Goal: Information Seeking & Learning: Learn about a topic

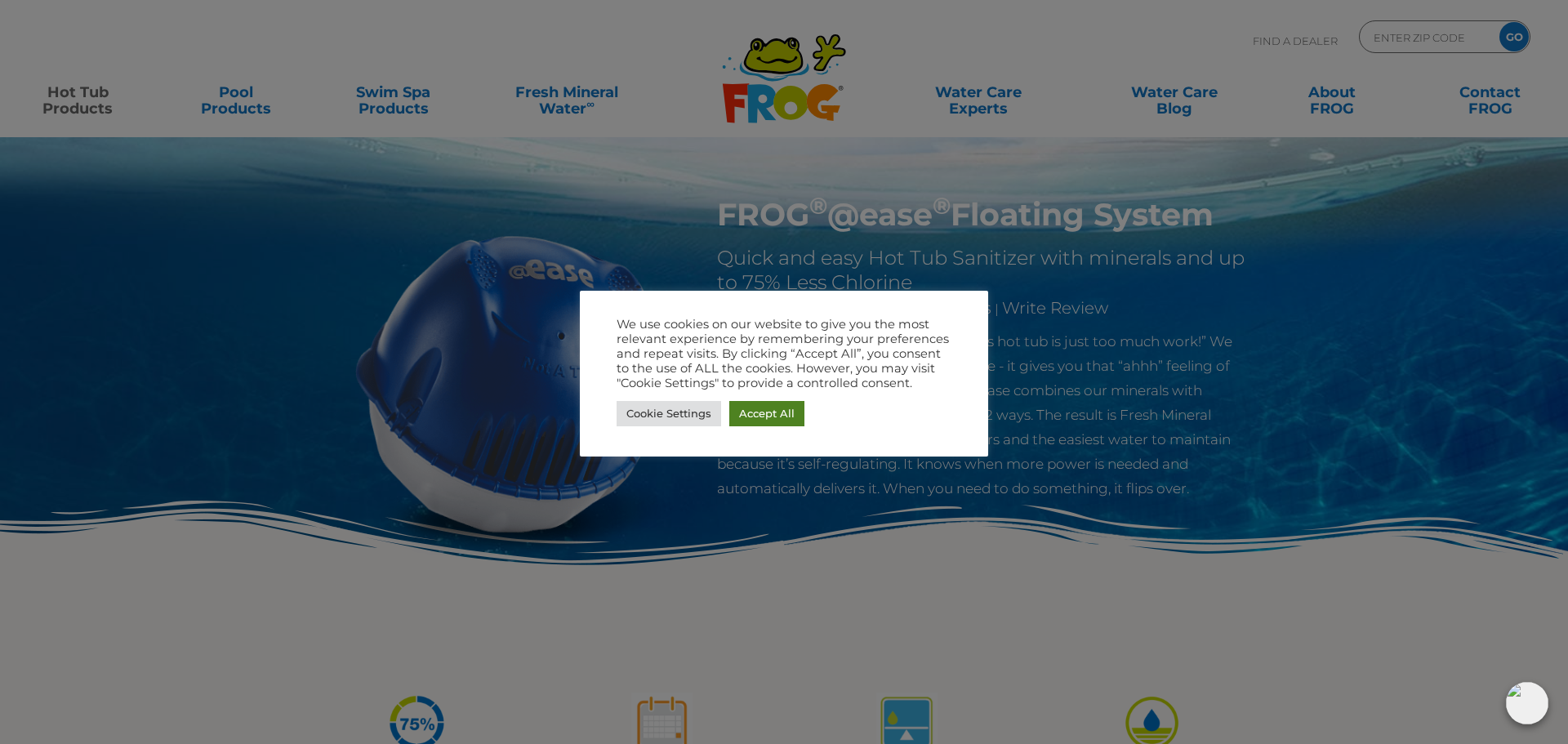
click at [753, 414] on link "Accept All" at bounding box center [766, 414] width 75 height 25
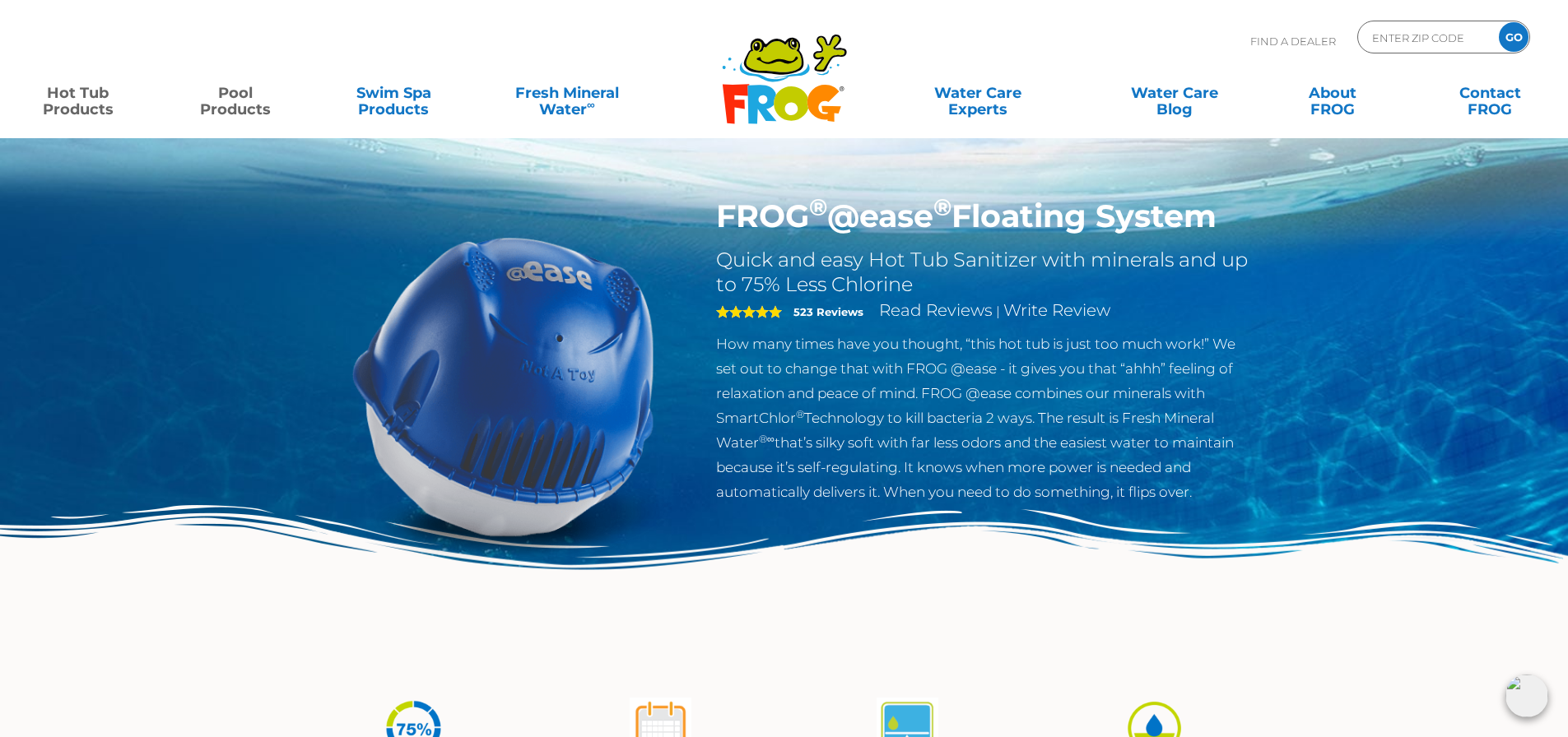
click at [239, 107] on link "Pool Products" at bounding box center [236, 93] width 122 height 33
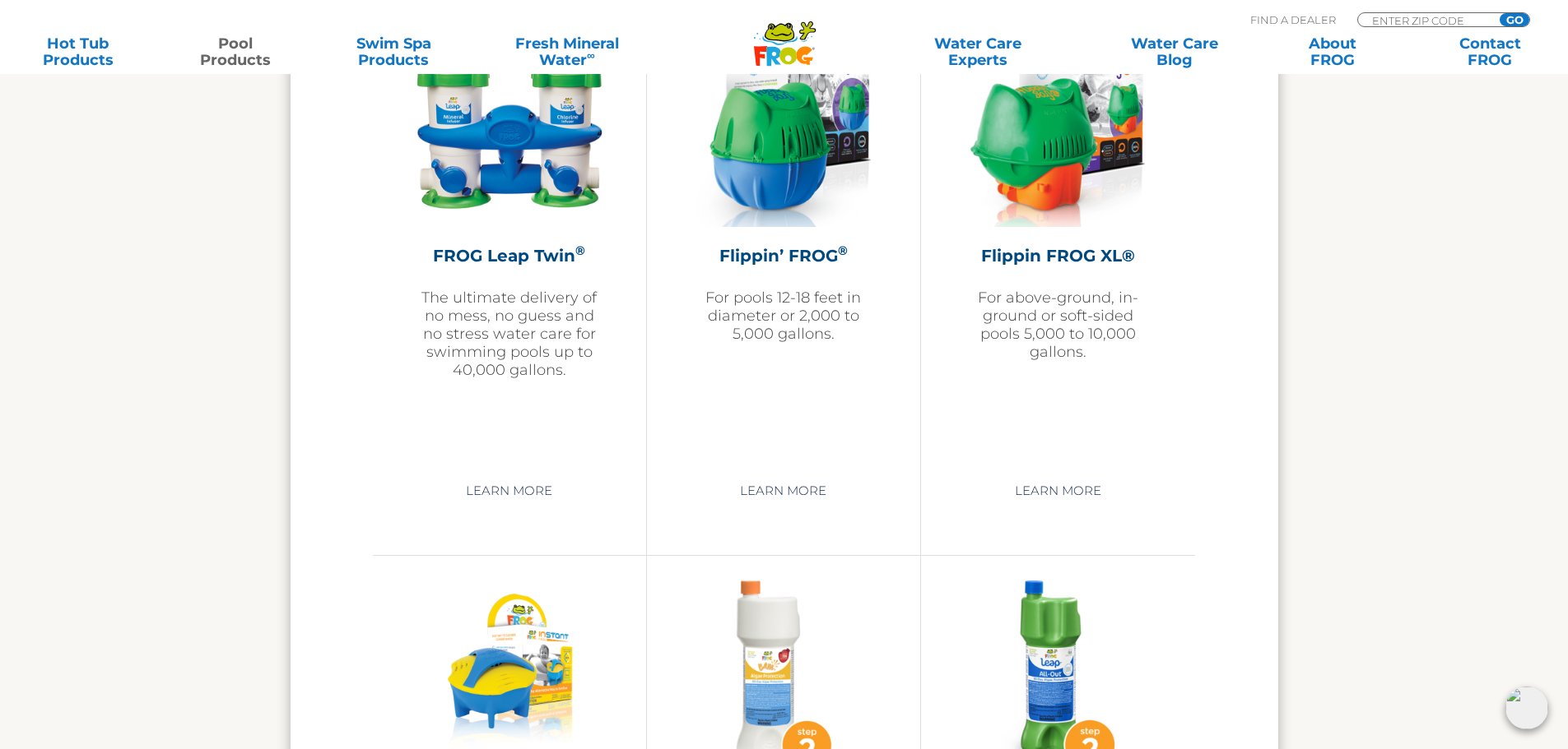
scroll to position [3536, 0]
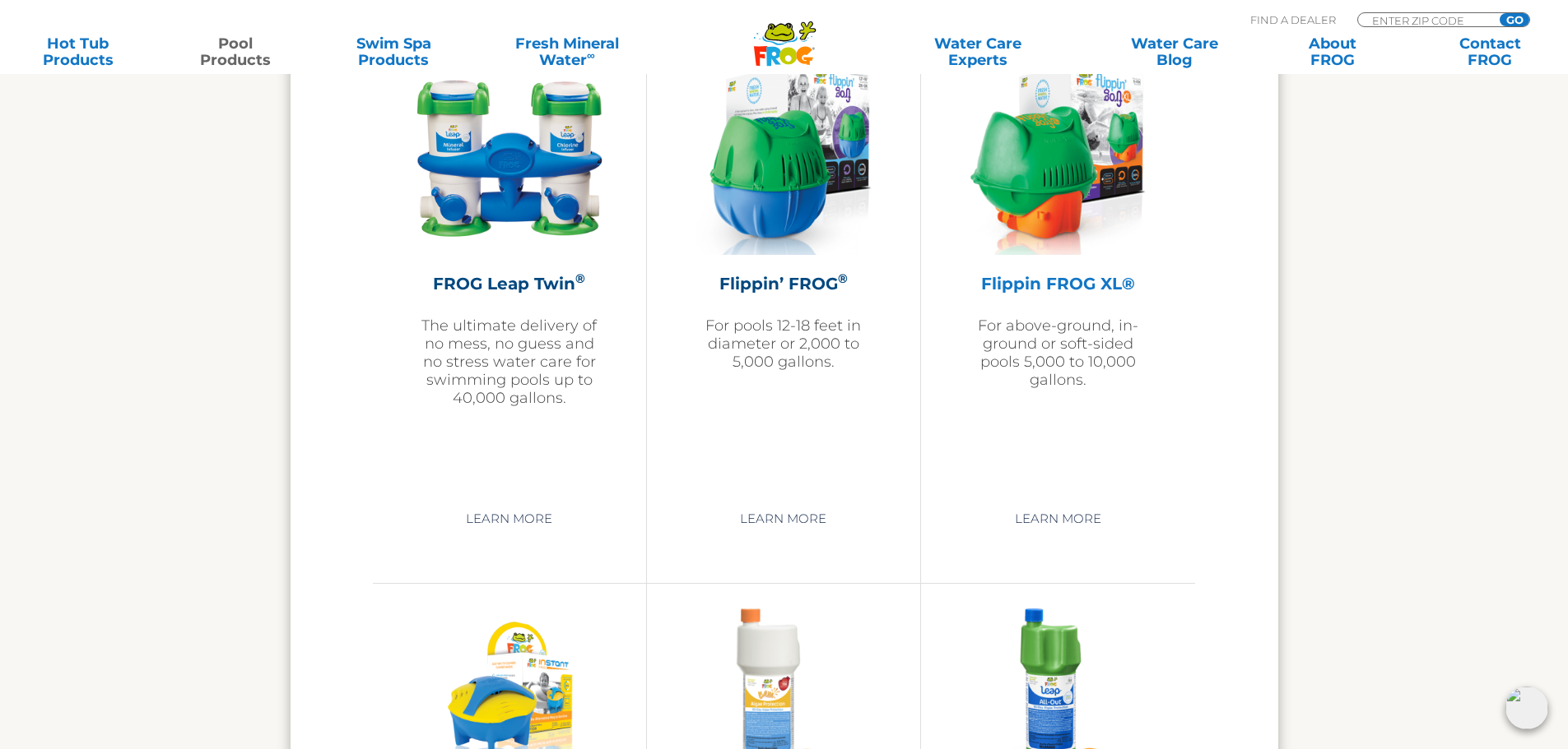
click at [1054, 278] on h2 "Flippin FROG XL®" at bounding box center [1058, 284] width 192 height 24
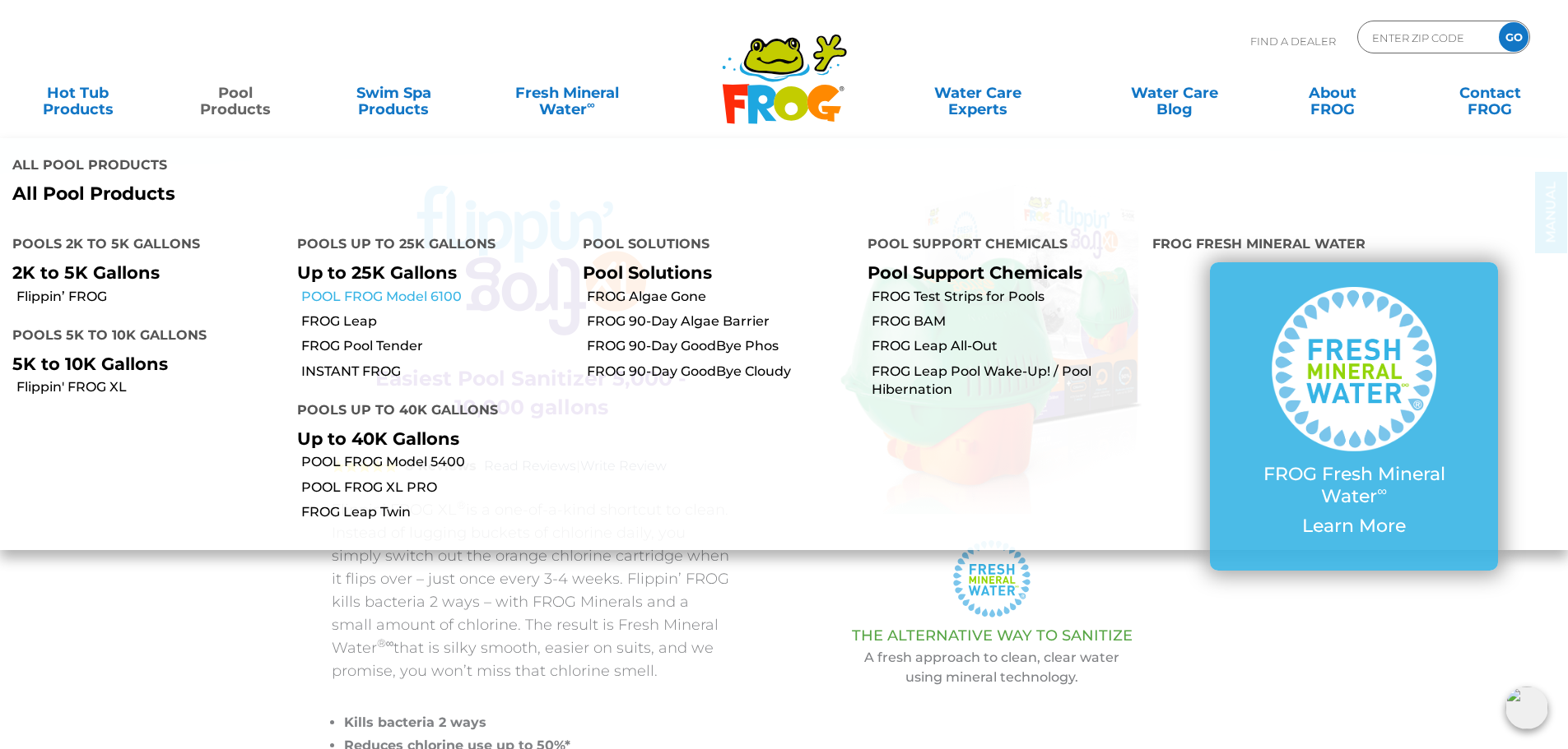
click at [384, 288] on link "POOL FROG Model 6100" at bounding box center [435, 297] width 268 height 18
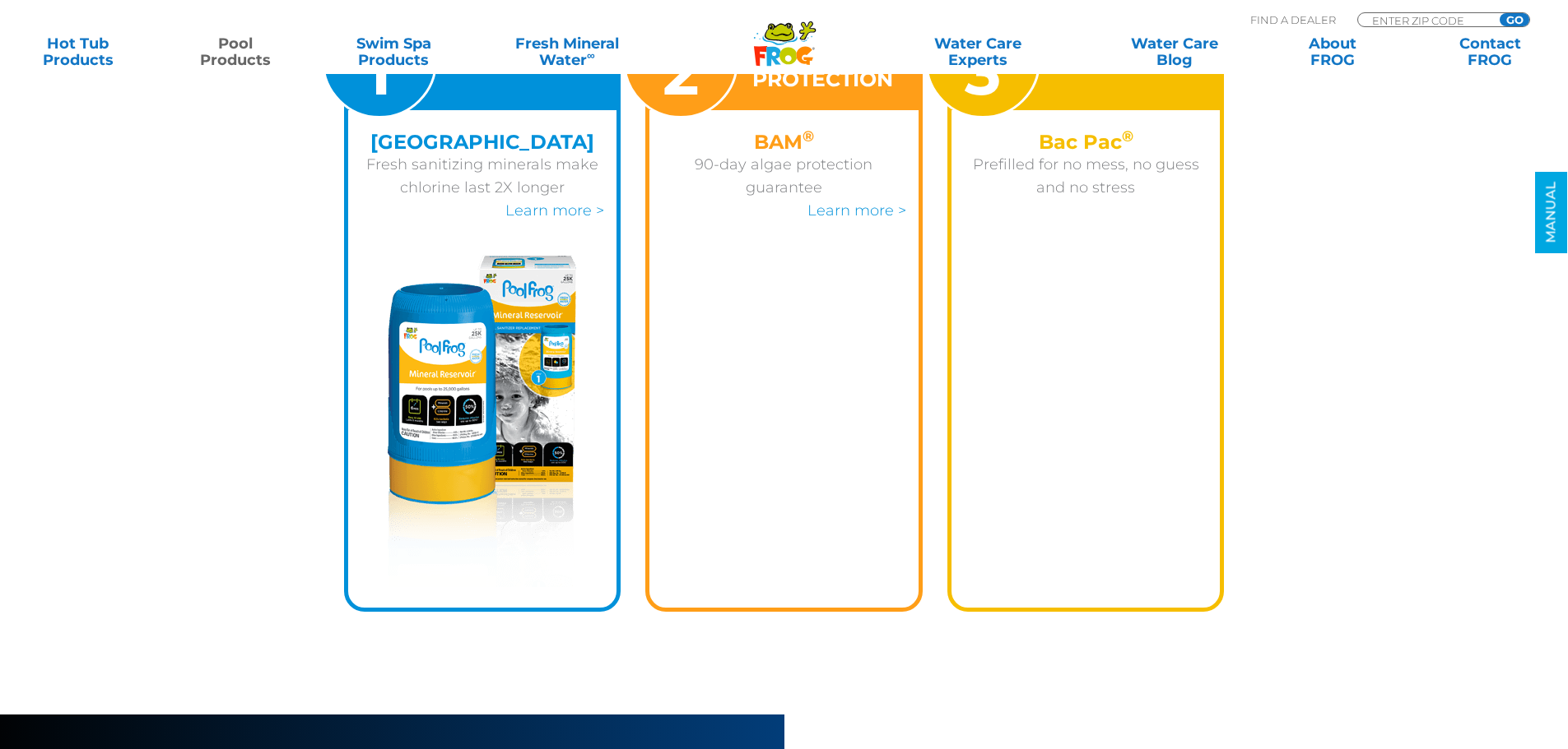
scroll to position [2467, 0]
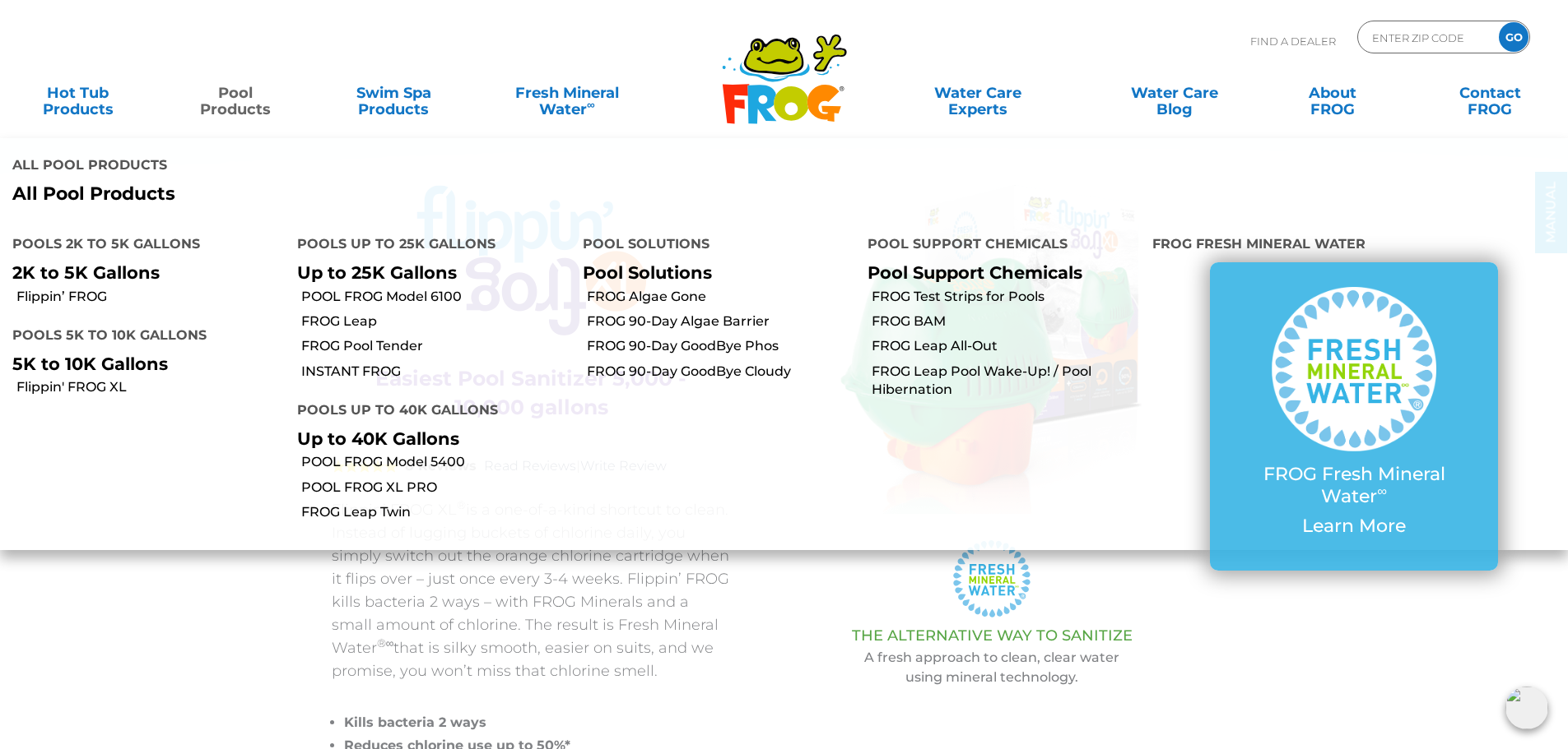
click at [229, 103] on link "Pool Products" at bounding box center [236, 93] width 122 height 33
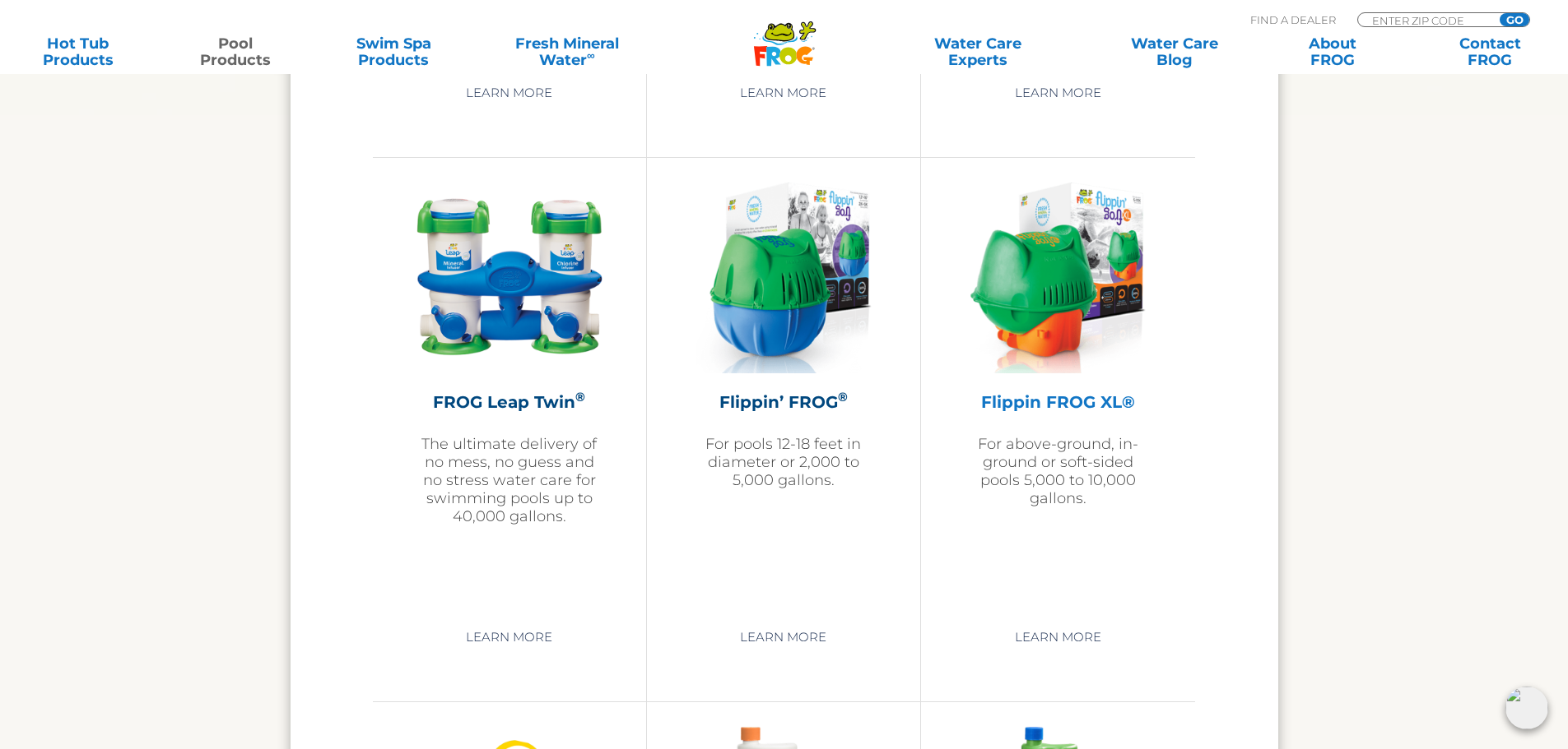
scroll to position [3536, 0]
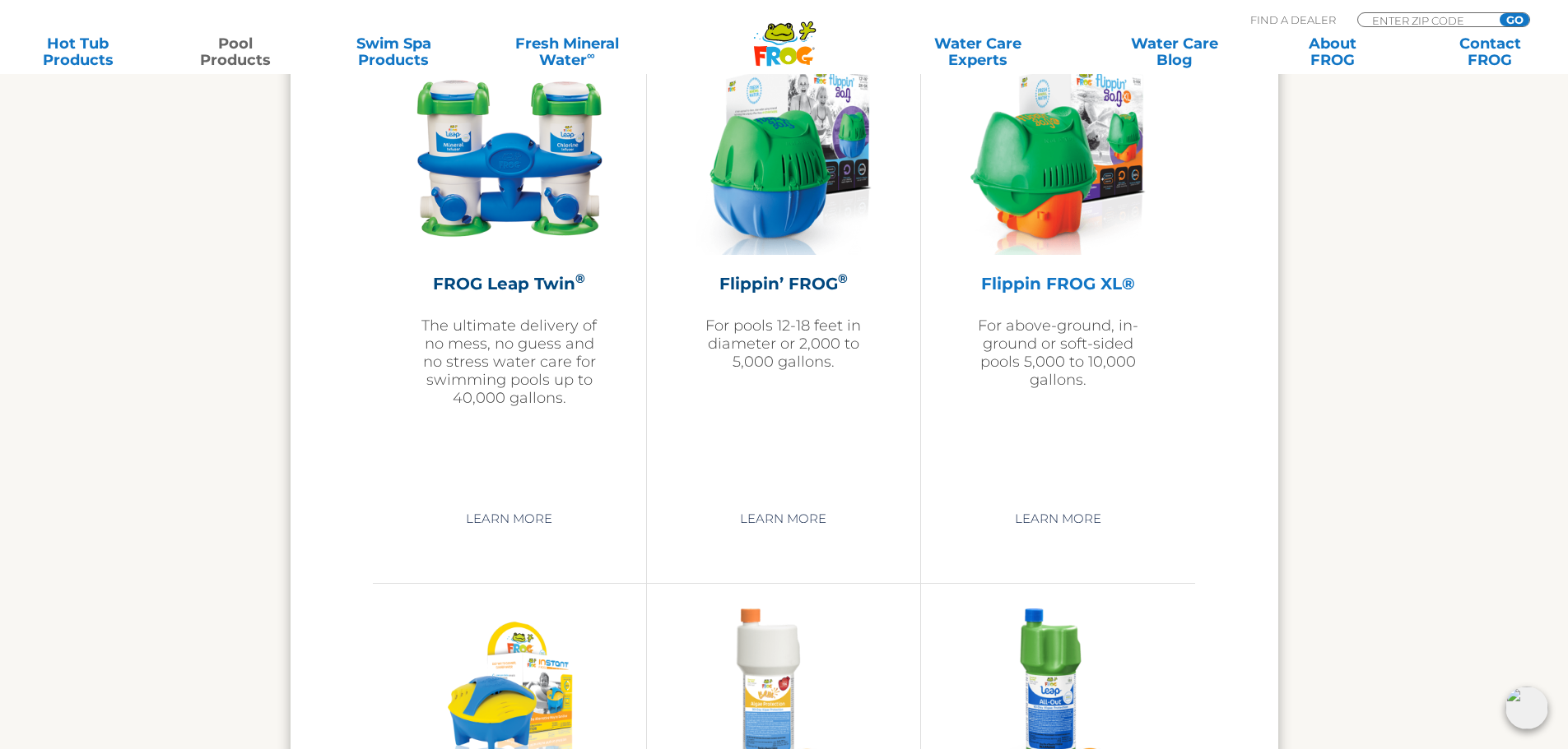
click at [1062, 284] on h2 "Flippin FROG XL®" at bounding box center [1058, 284] width 192 height 24
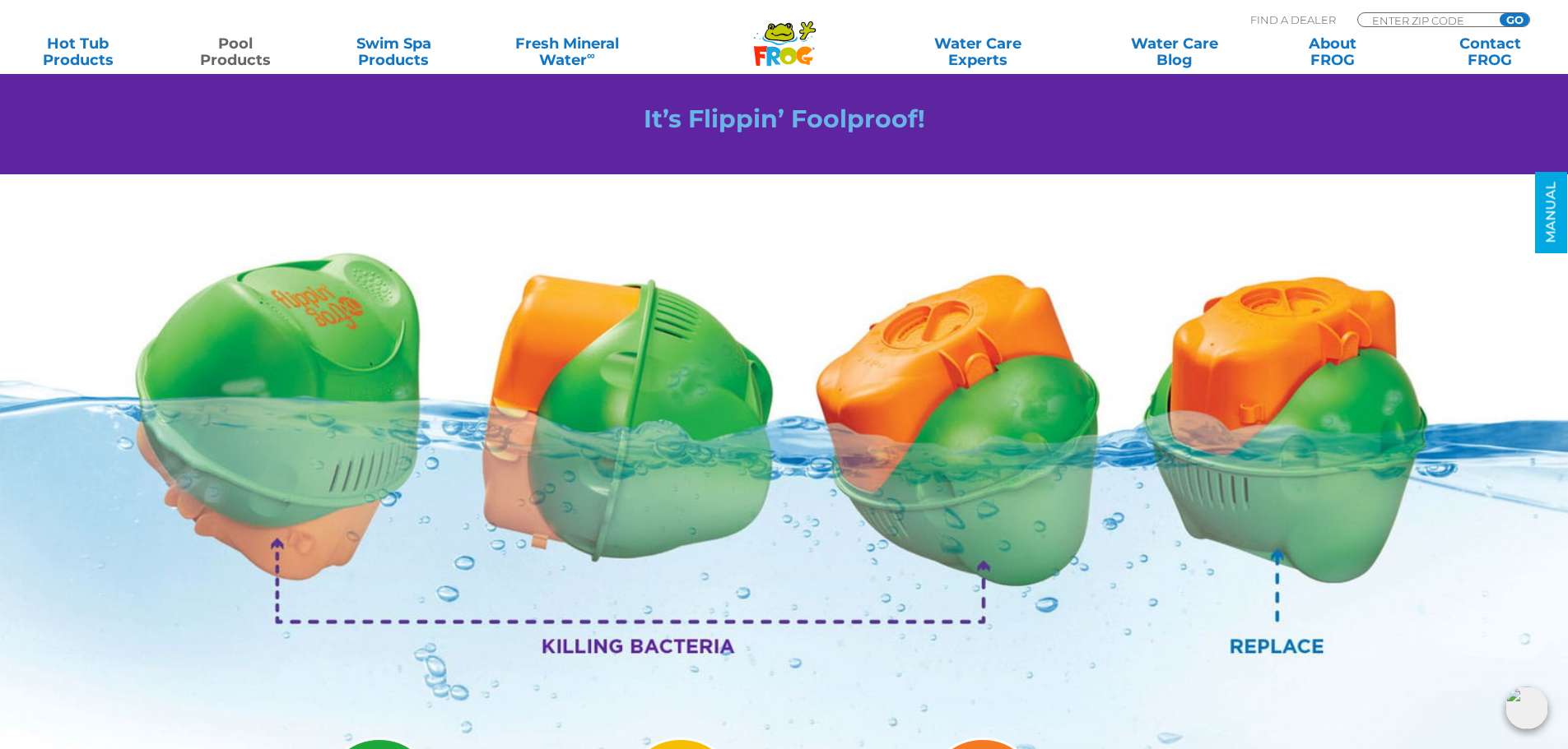
scroll to position [1810, 0]
